Goal: Information Seeking & Learning: Learn about a topic

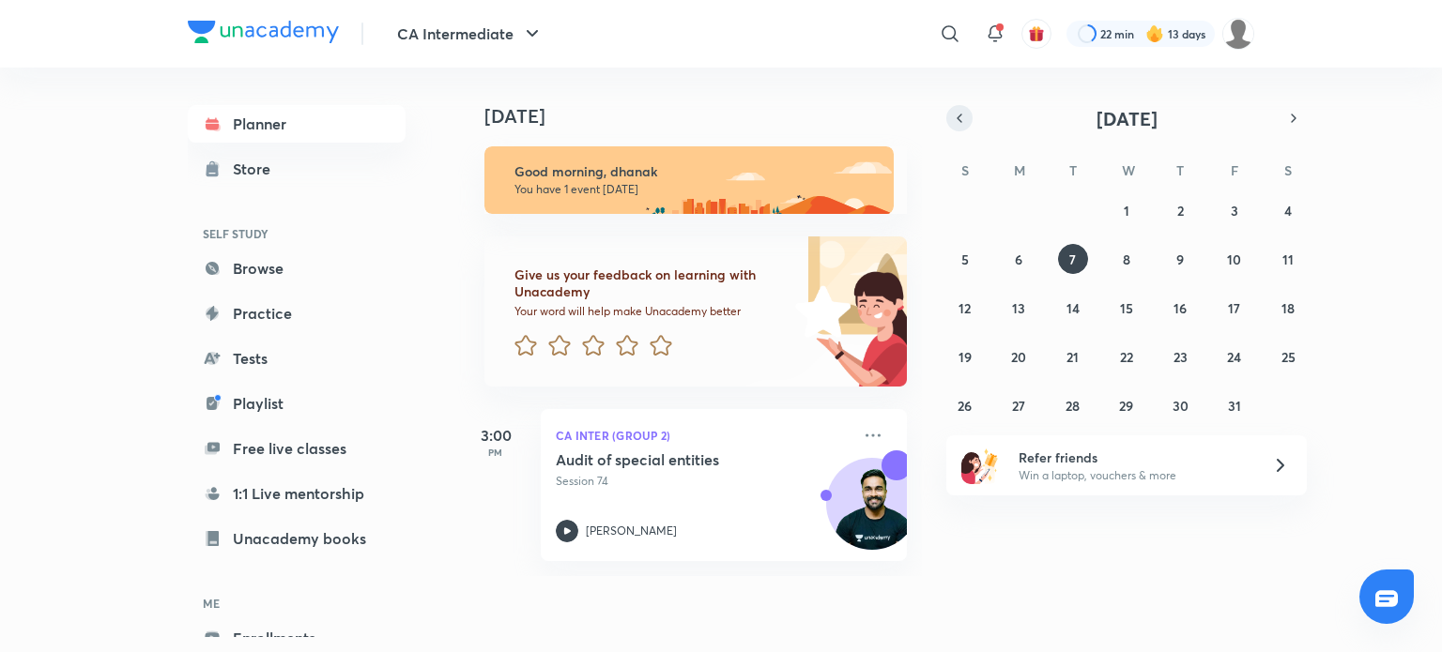
click at [958, 119] on icon "button" at bounding box center [959, 119] width 4 height 8
click at [1154, 307] on div "31 1 2 3 4 5 6 7 8 9 10 11 12 13 14 15 16 17 18 19 20 21 22 23 24 25 26 27 28 2…" at bounding box center [1126, 307] width 360 height 225
click at [1143, 310] on div "31 1 2 3 4 5 6 7 8 9 10 11 12 13 14 15 16 17 18 19 20 21 22 23 24 25 26 27 28 2…" at bounding box center [1126, 307] width 360 height 225
click at [1135, 310] on button "17" at bounding box center [1126, 308] width 30 height 30
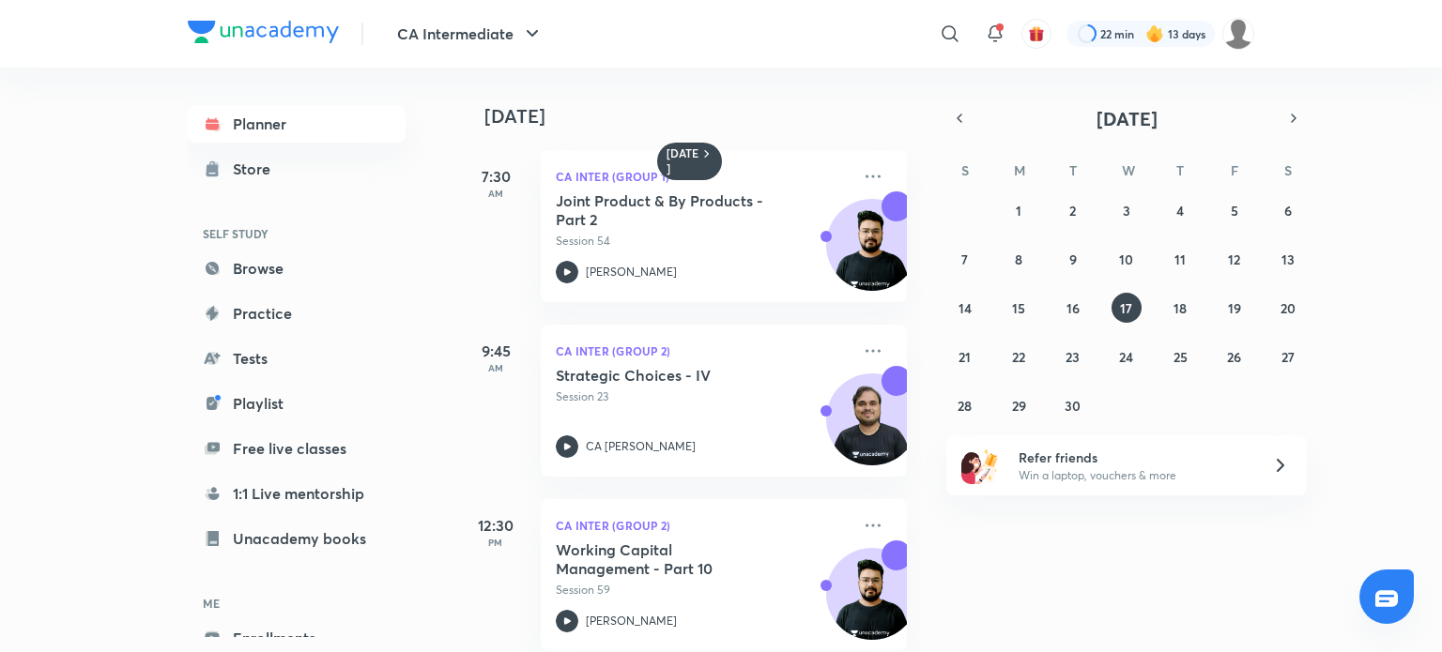
scroll to position [28, 0]
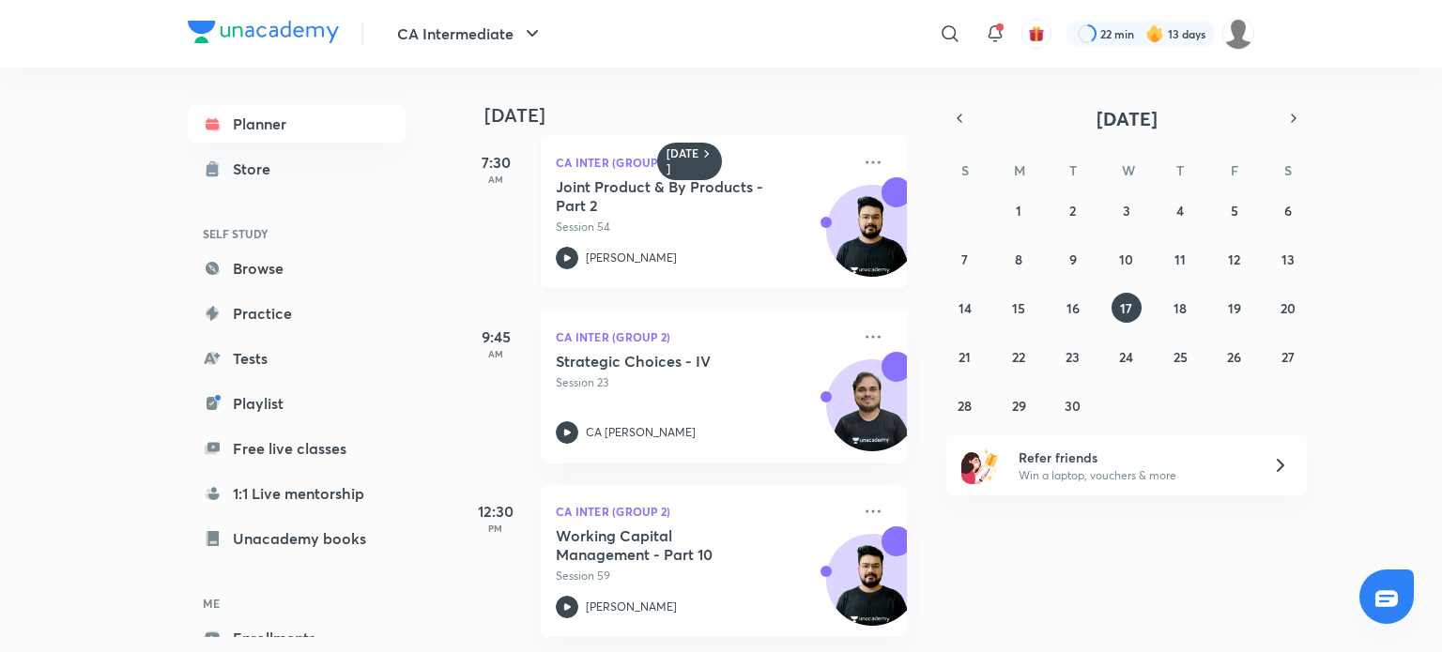
click at [573, 247] on icon at bounding box center [567, 258] width 23 height 23
